Goal: Use online tool/utility

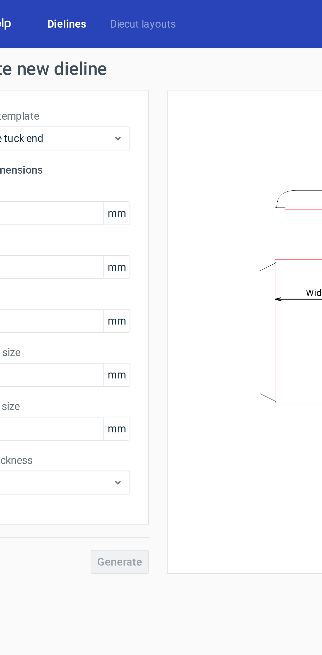
click at [86, 10] on link "Diecut layouts" at bounding box center [94, 10] width 39 height 7
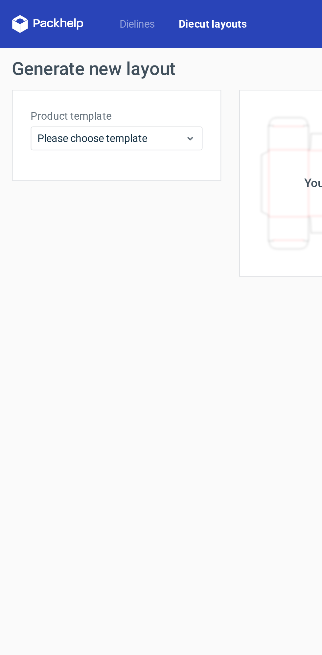
click at [57, 9] on link "Dielines" at bounding box center [60, 10] width 26 height 7
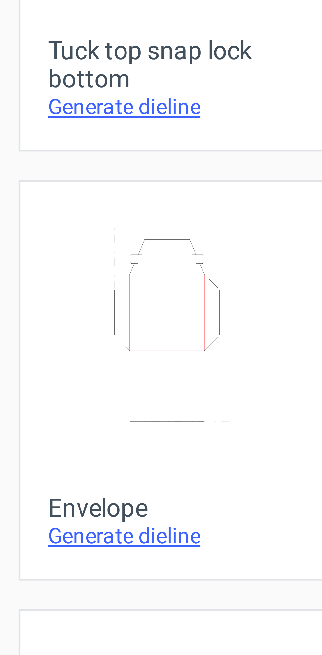
click at [170, 162] on icon "Width Height" at bounding box center [161, 145] width 42 height 37
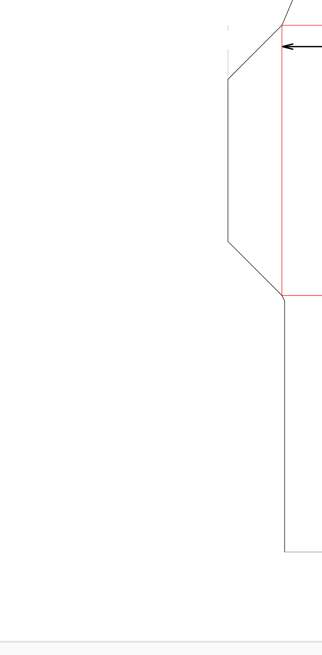
type input "20"
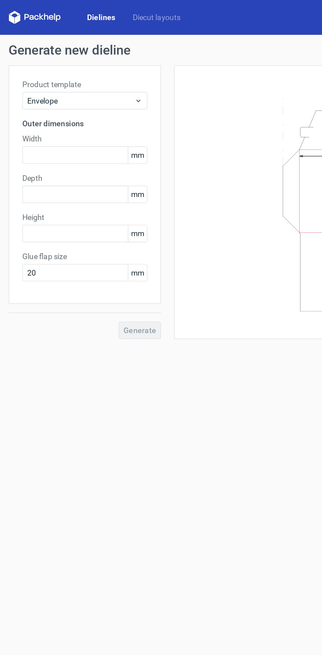
click at [22, 11] on icon at bounding box center [21, 11] width 32 height 8
click at [60, 12] on link "Dielines" at bounding box center [61, 10] width 28 height 7
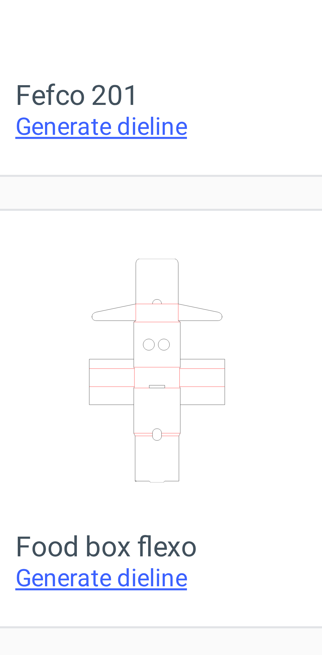
click at [238, 385] on icon at bounding box center [224, 373] width 42 height 37
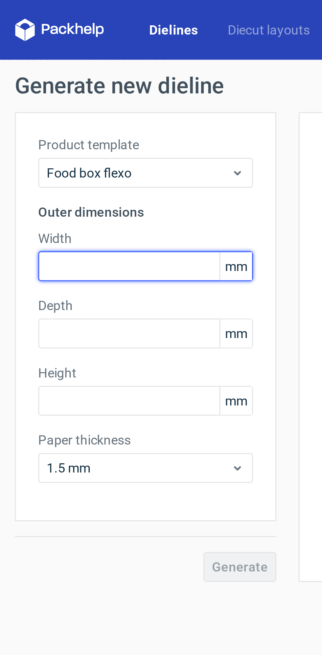
click at [20, 95] on input "text" at bounding box center [51, 93] width 76 height 11
type input "200"
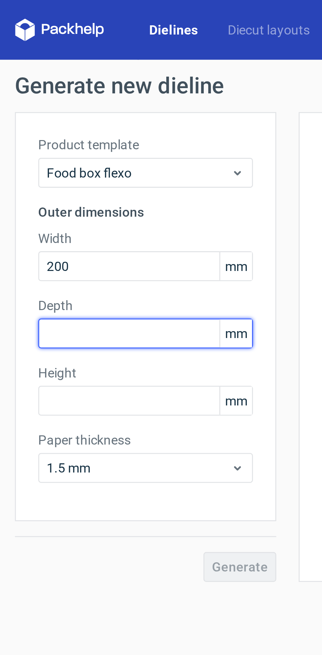
click at [21, 117] on input "text" at bounding box center [51, 117] width 76 height 11
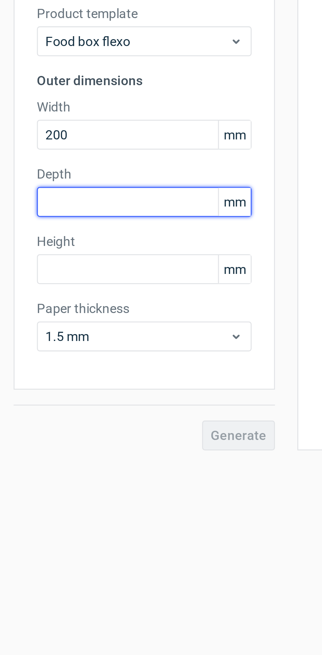
click at [30, 115] on input "text" at bounding box center [51, 117] width 76 height 11
type input "35"
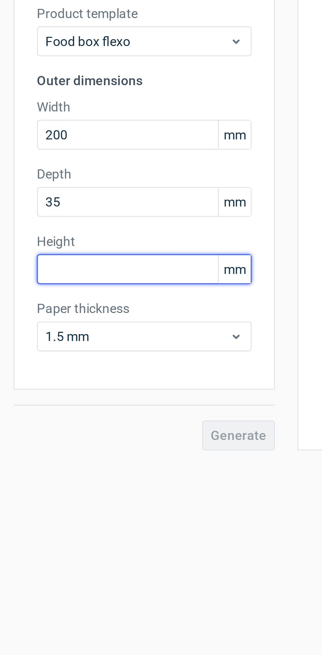
click at [20, 142] on input "text" at bounding box center [51, 141] width 76 height 11
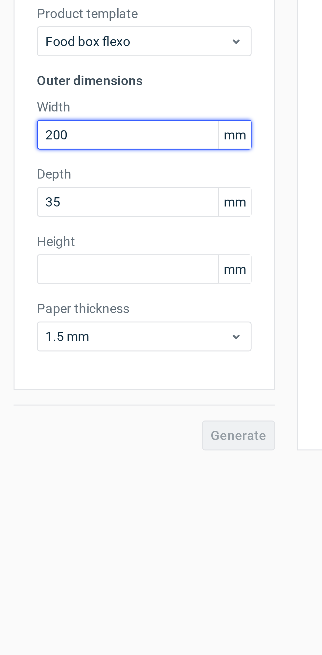
click at [27, 96] on input "200" at bounding box center [51, 93] width 76 height 11
type input "2"
type input "150"
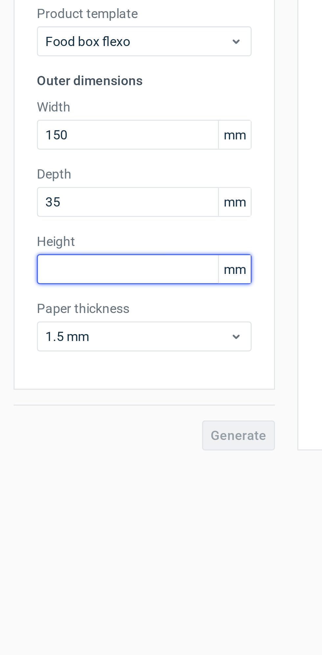
click at [17, 141] on input "text" at bounding box center [51, 141] width 76 height 11
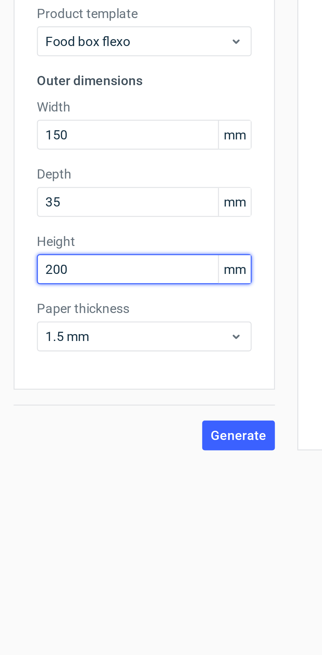
type input "200"
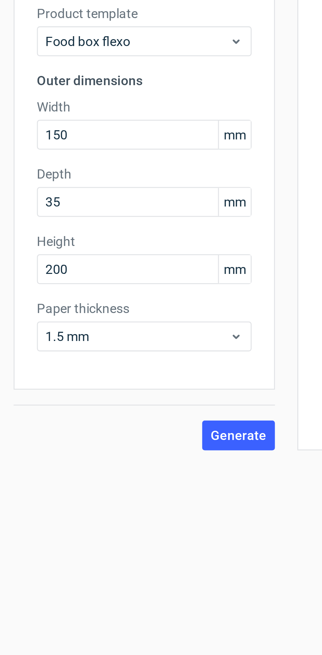
click at [92, 199] on span "Generate" at bounding box center [85, 199] width 20 height 5
